Goal: Find contact information: Find contact information

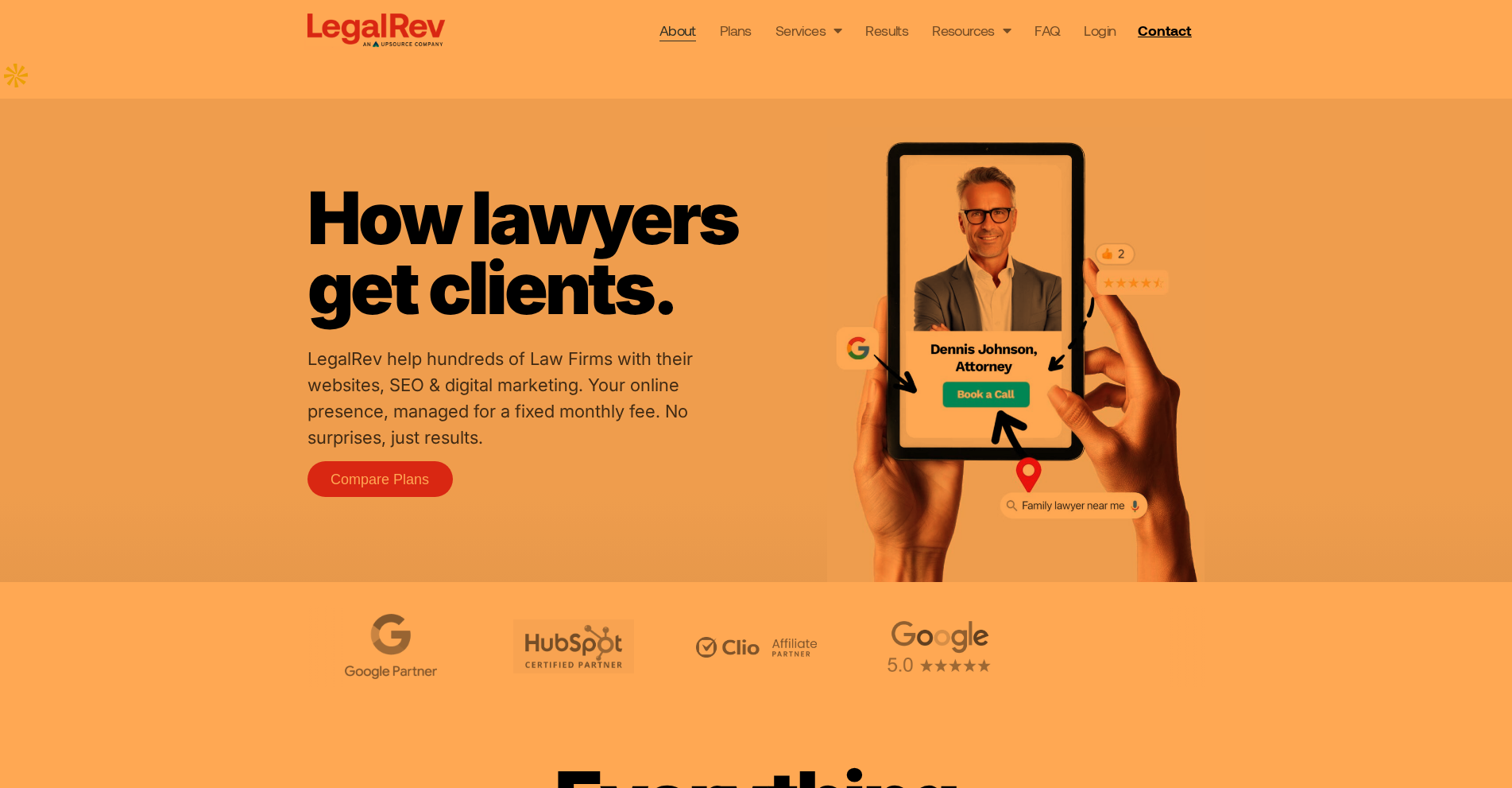
click at [676, 33] on link "About" at bounding box center [677, 30] width 36 height 22
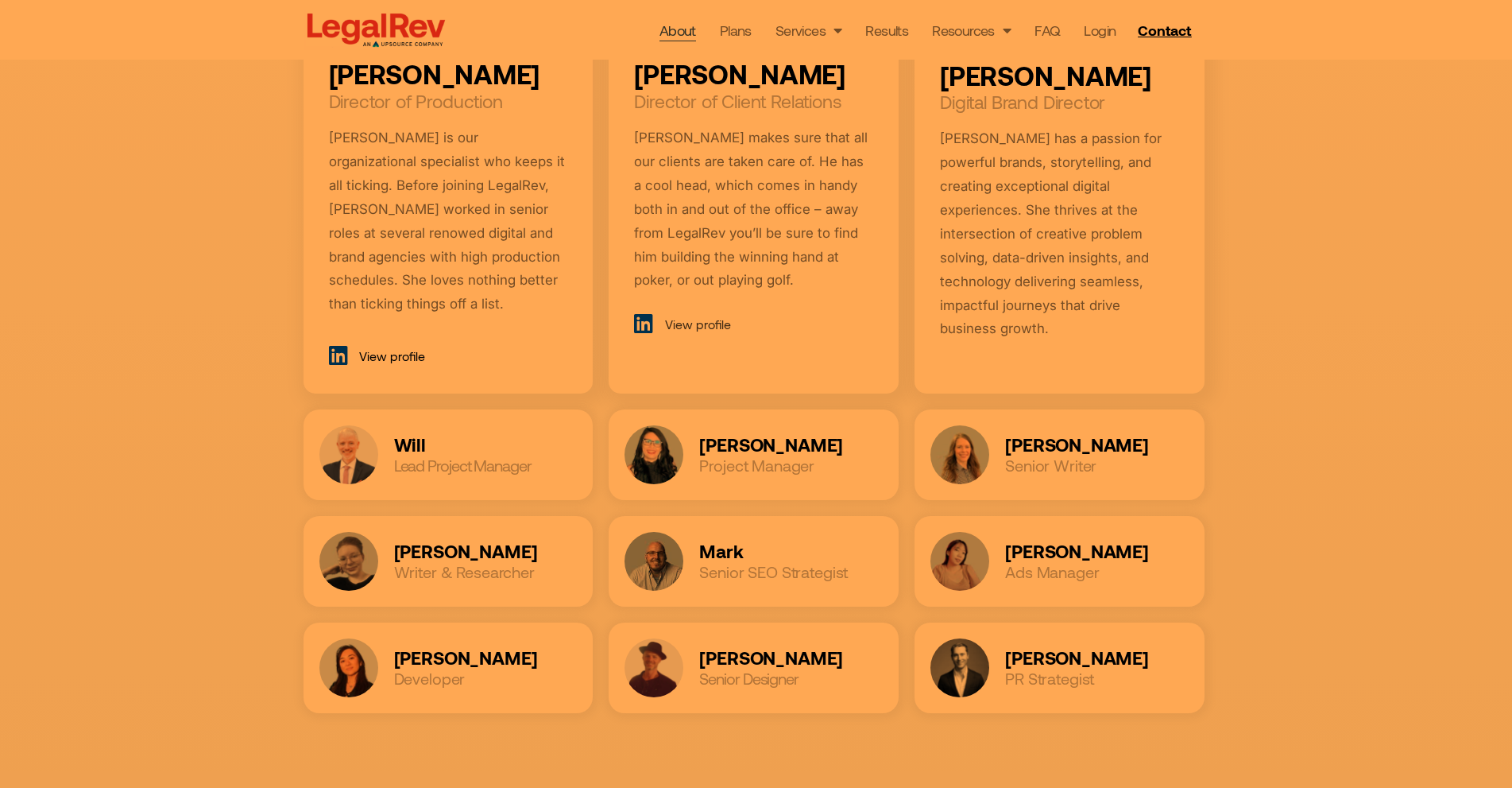
scroll to position [1749, 0]
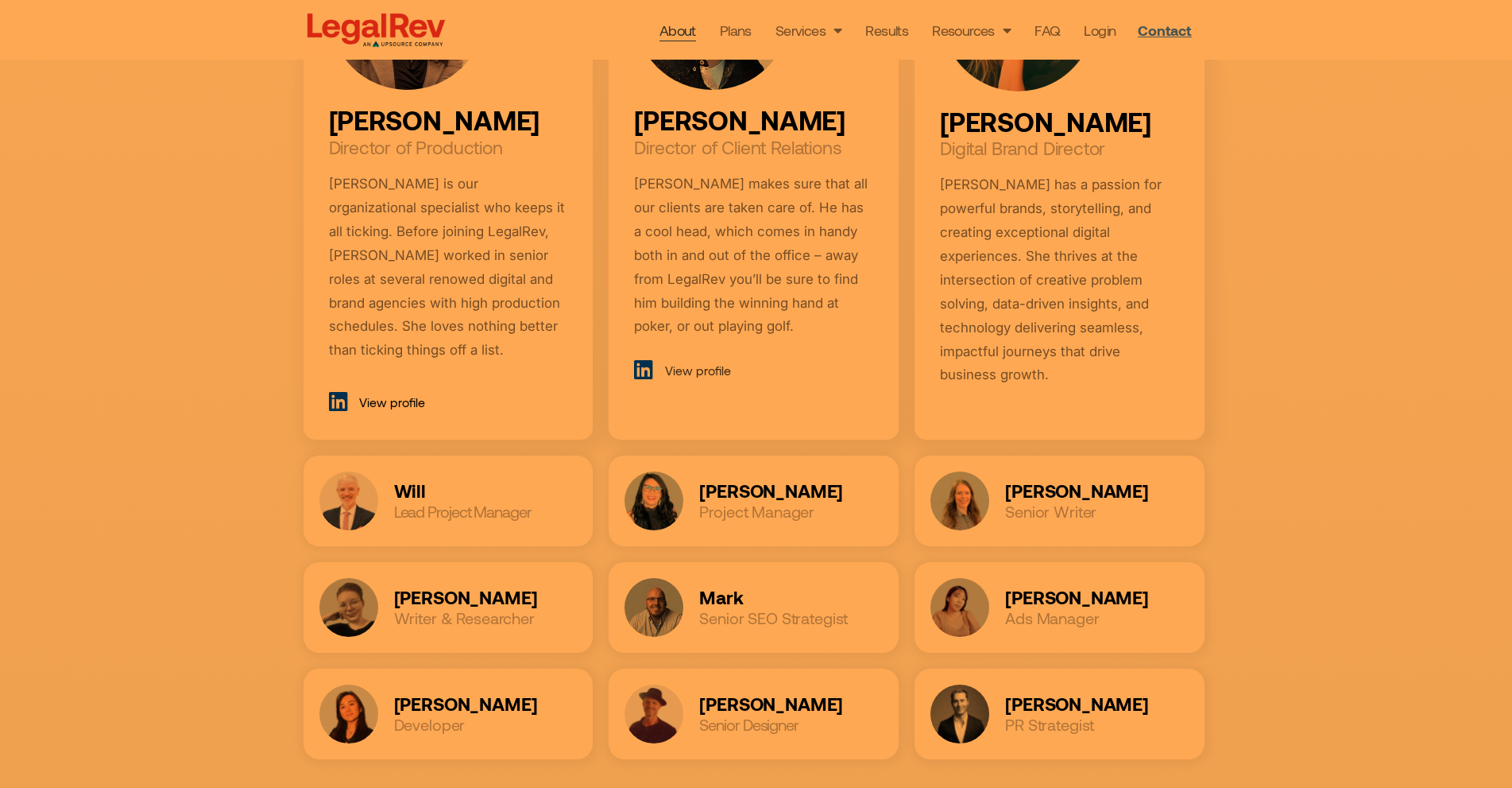
click at [1199, 24] on link "Contact" at bounding box center [1166, 30] width 70 height 25
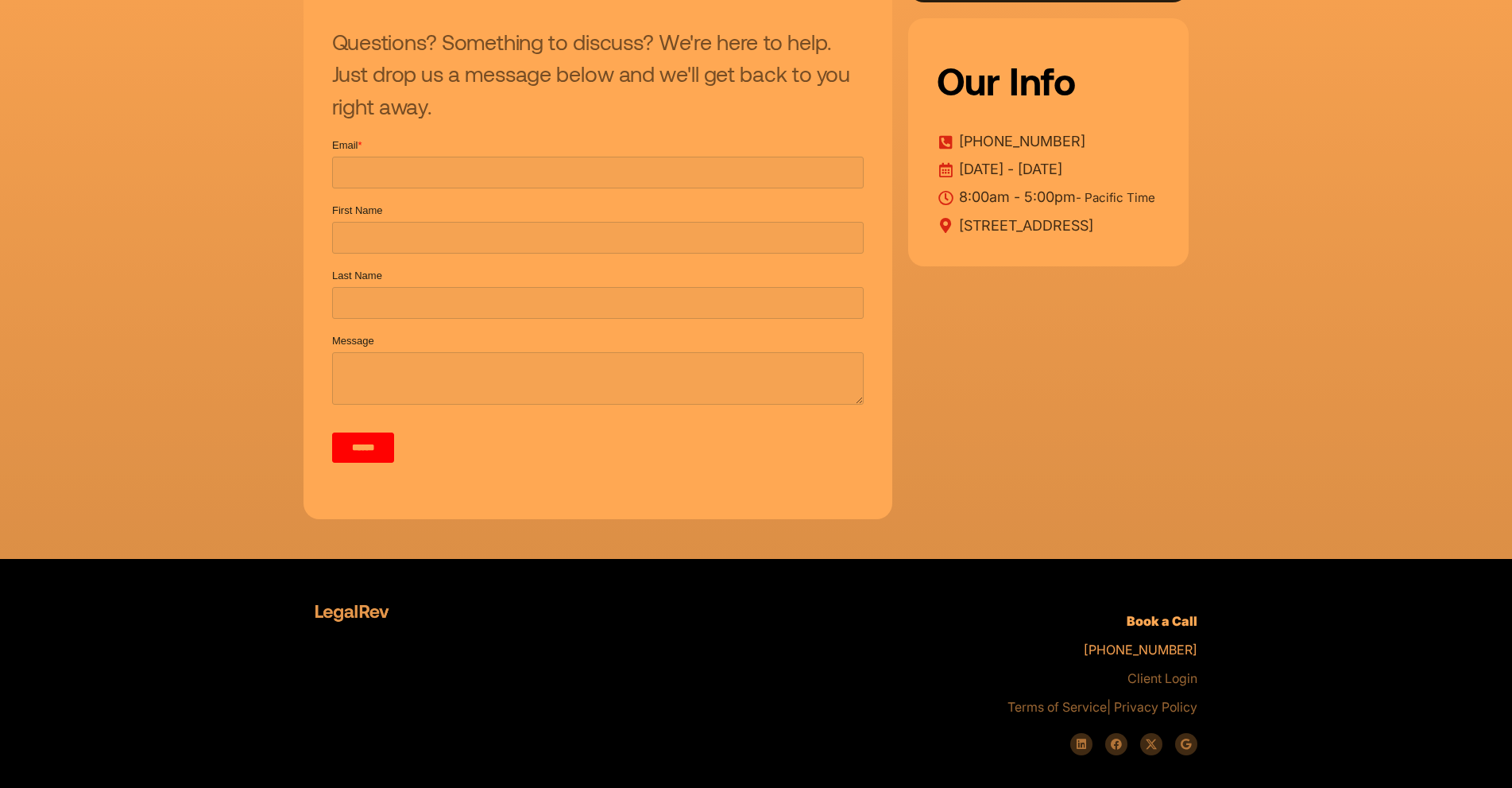
drag, startPoint x: 343, startPoint y: 588, endPoint x: 339, endPoint y: 573, distance: 15.5
click at [343, 590] on div at bounding box center [533, 680] width 452 height 180
click at [337, 598] on img at bounding box center [355, 611] width 80 height 26
click at [972, 214] on span "915 Broadway St #100 — Vancouver, WA 98660" at bounding box center [1024, 225] width 138 height 23
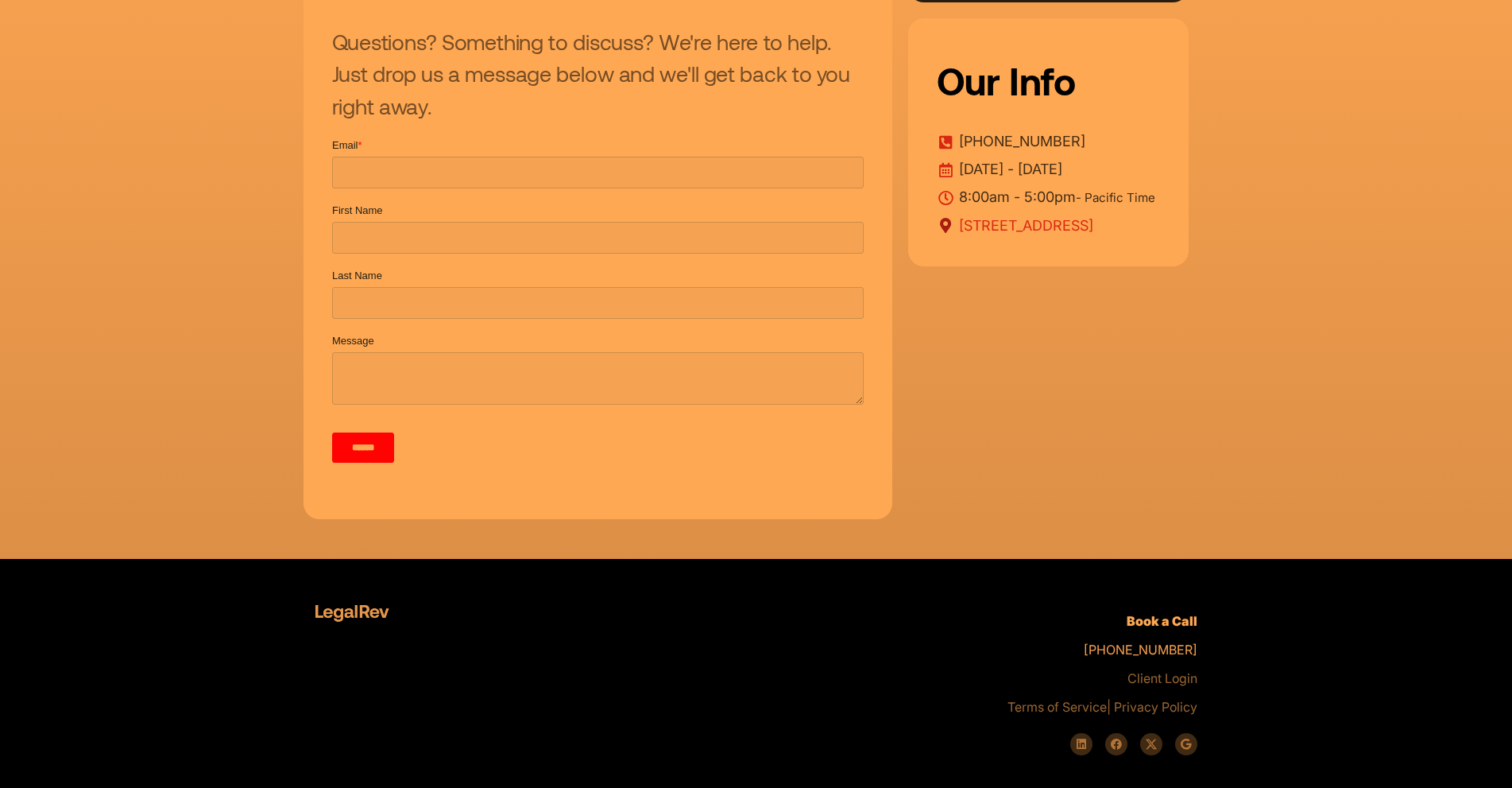
drag, startPoint x: 972, startPoint y: 187, endPoint x: 1076, endPoint y: 204, distance: 105.4
click at [1076, 214] on span "915 Broadway St #100 — Vancouver, WA 98660" at bounding box center [1024, 225] width 138 height 23
copy span "915 Broadway St #100 — Vancouver, WA 98660"
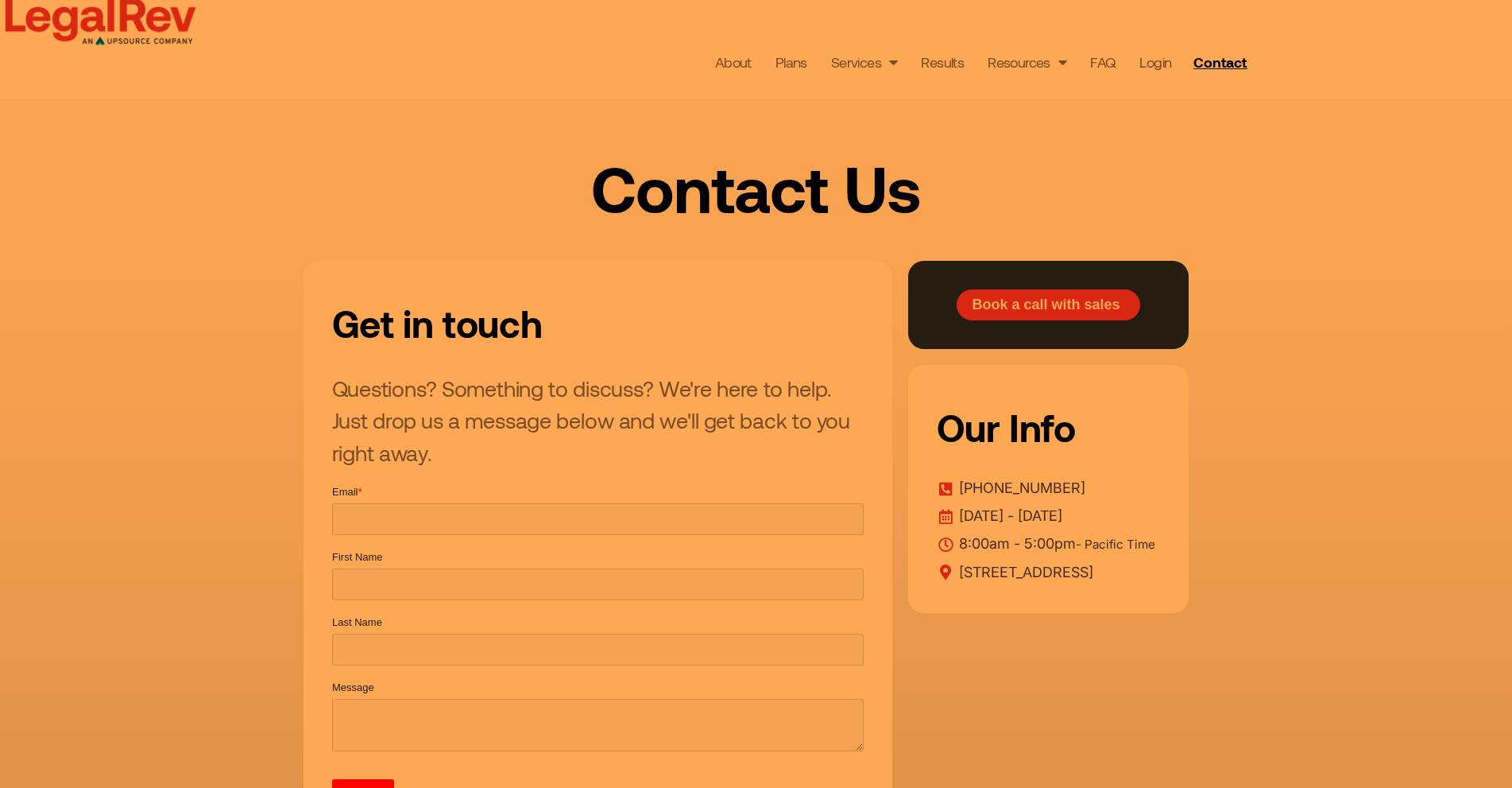
scroll to position [318, 0]
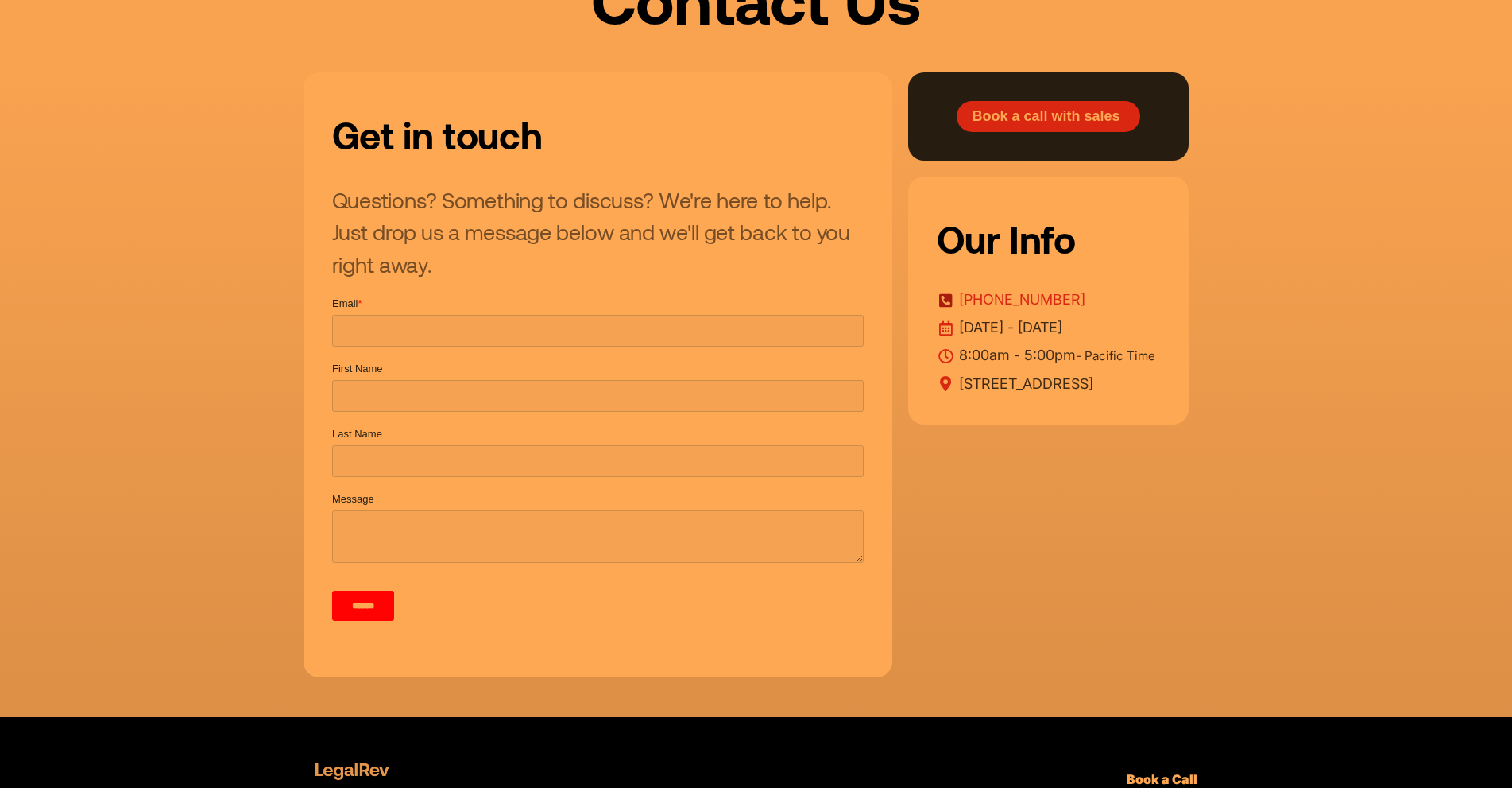
drag, startPoint x: 913, startPoint y: 255, endPoint x: 1090, endPoint y: 259, distance: 177.0
click at [1090, 259] on div "Our Info +1 800-893-2590 Monday - Friday 8:00am - 5:00pm - Pacific Time 915 Bro…" at bounding box center [1048, 300] width 280 height 248
copy link "[PHONE_NUMBER]"
